Goal: Navigation & Orientation: Go to known website

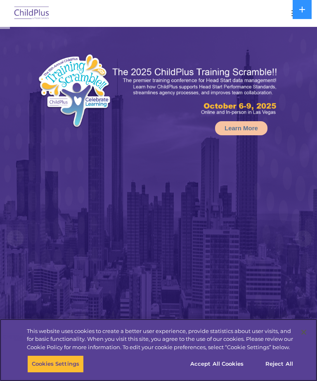
select select "MEDIUM"
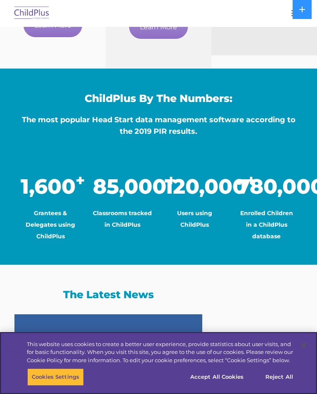
scroll to position [829, 0]
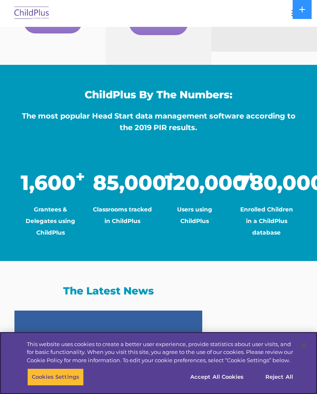
click at [219, 380] on button "Accept All Cookies" at bounding box center [217, 377] width 62 height 17
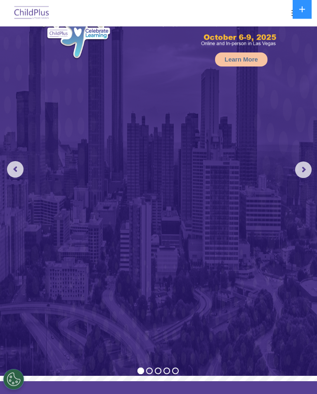
scroll to position [0, 0]
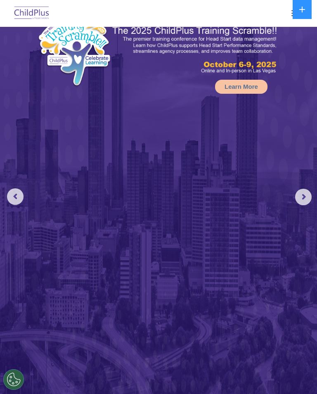
click at [35, 13] on img at bounding box center [31, 13] width 39 height 19
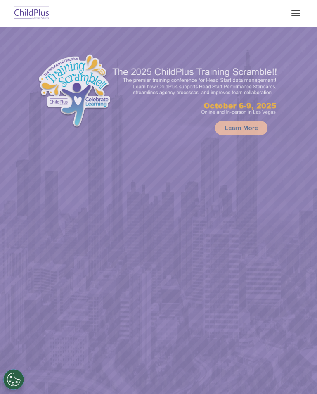
select select "MEDIUM"
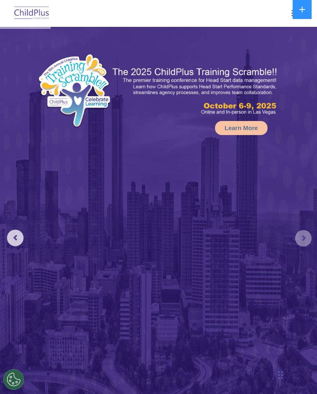
click at [303, 234] on rs-arrow at bounding box center [304, 238] width 17 height 17
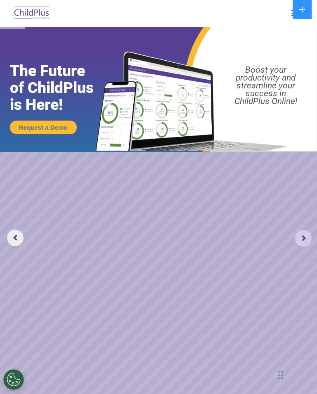
click at [310, 232] on rs-arrow at bounding box center [304, 238] width 17 height 17
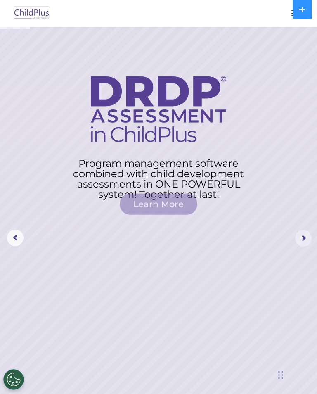
click at [308, 243] on rs-arrow at bounding box center [304, 238] width 17 height 17
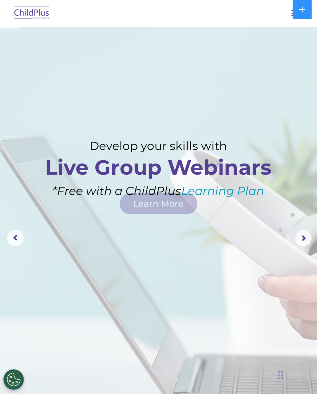
click at [312, 237] on rs-arrow at bounding box center [304, 238] width 17 height 17
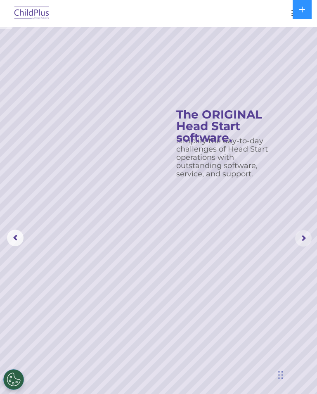
click at [306, 237] on rs-arrow at bounding box center [304, 238] width 17 height 17
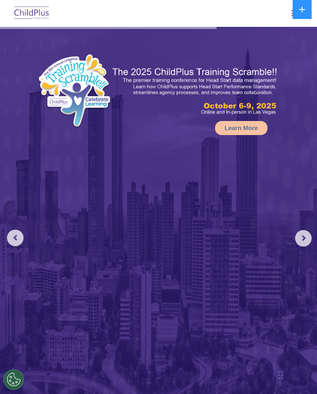
click at [294, 10] on button at bounding box center [302, 9] width 19 height 19
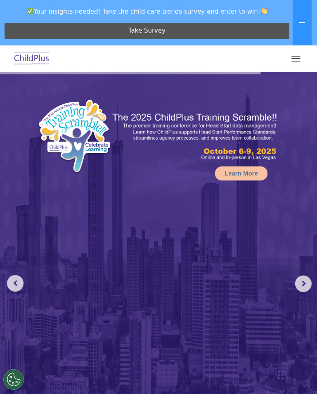
click at [305, 53] on button "button" at bounding box center [296, 58] width 17 height 13
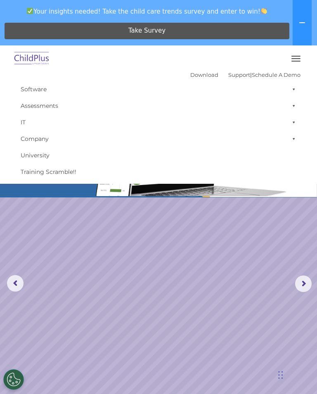
click at [296, 88] on span at bounding box center [293, 89] width 8 height 17
